Goal: Task Accomplishment & Management: Manage account settings

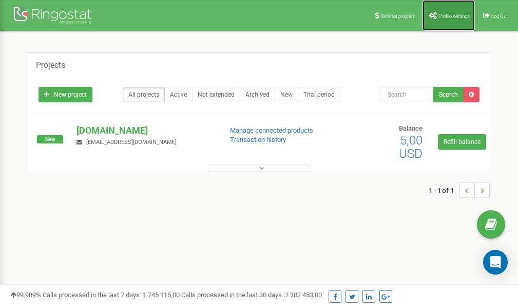
click at [452, 13] on span "Profile settings" at bounding box center [454, 16] width 31 height 6
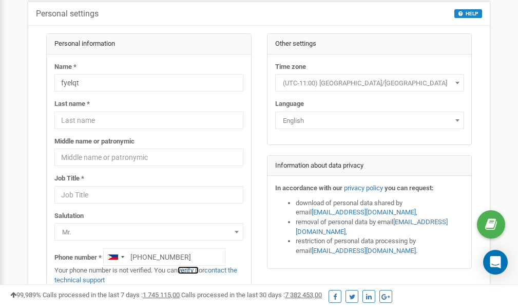
click at [192, 271] on link "verify it" at bounding box center [188, 270] width 21 height 8
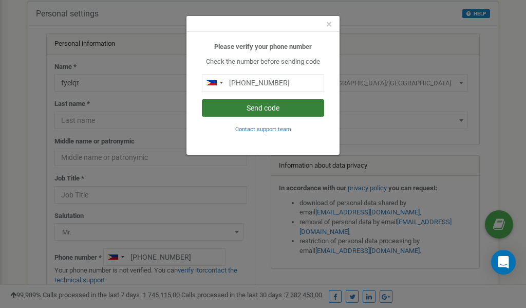
click at [267, 108] on button "Send code" at bounding box center [263, 107] width 122 height 17
